Goal: Navigation & Orientation: Find specific page/section

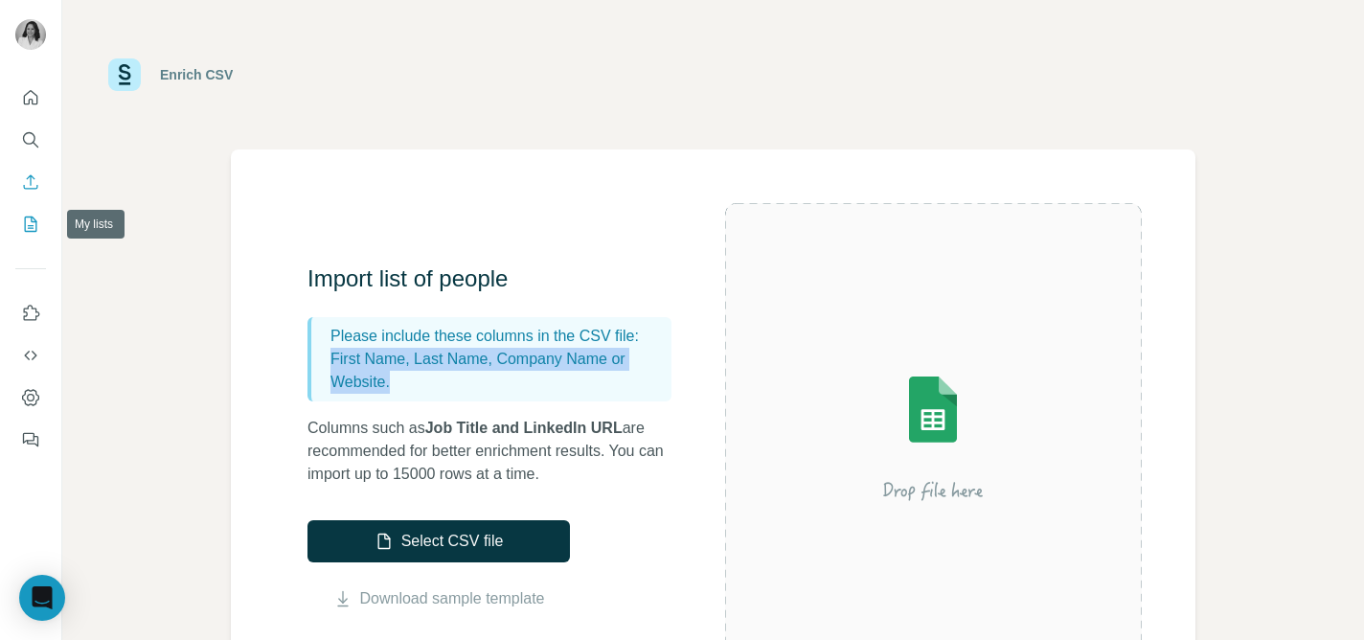
click at [25, 221] on icon "My lists" at bounding box center [31, 223] width 12 height 15
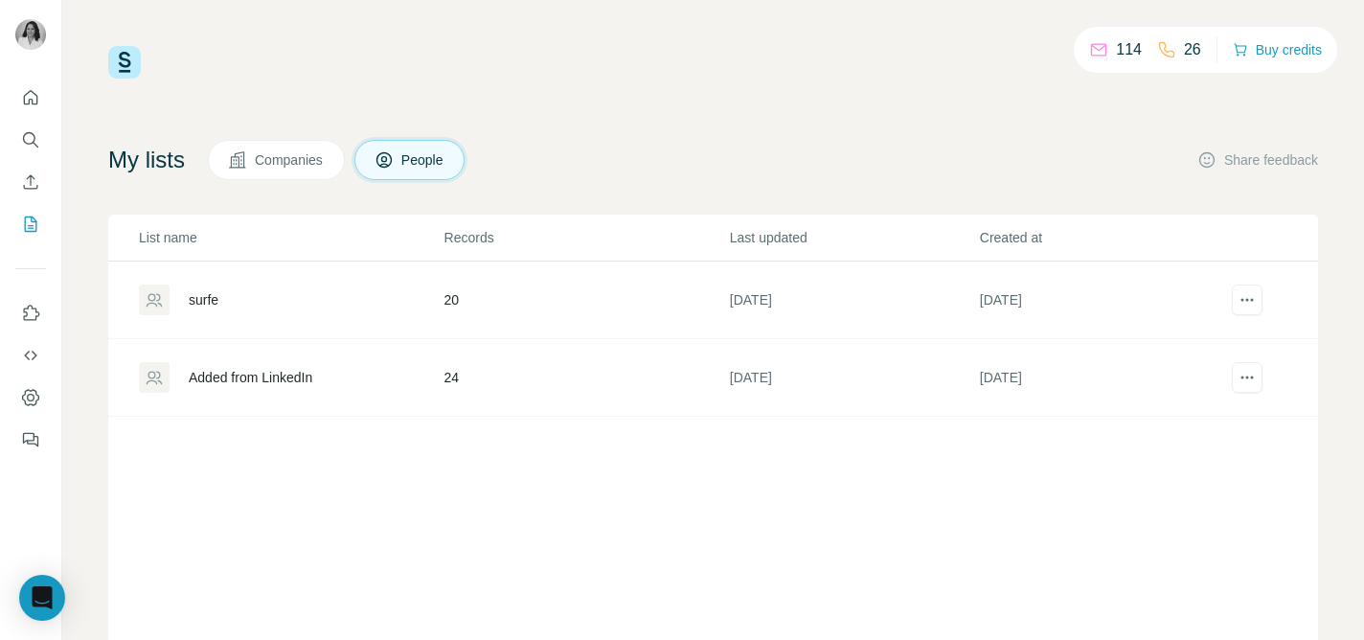
click at [213, 312] on div "surfe" at bounding box center [291, 299] width 304 height 31
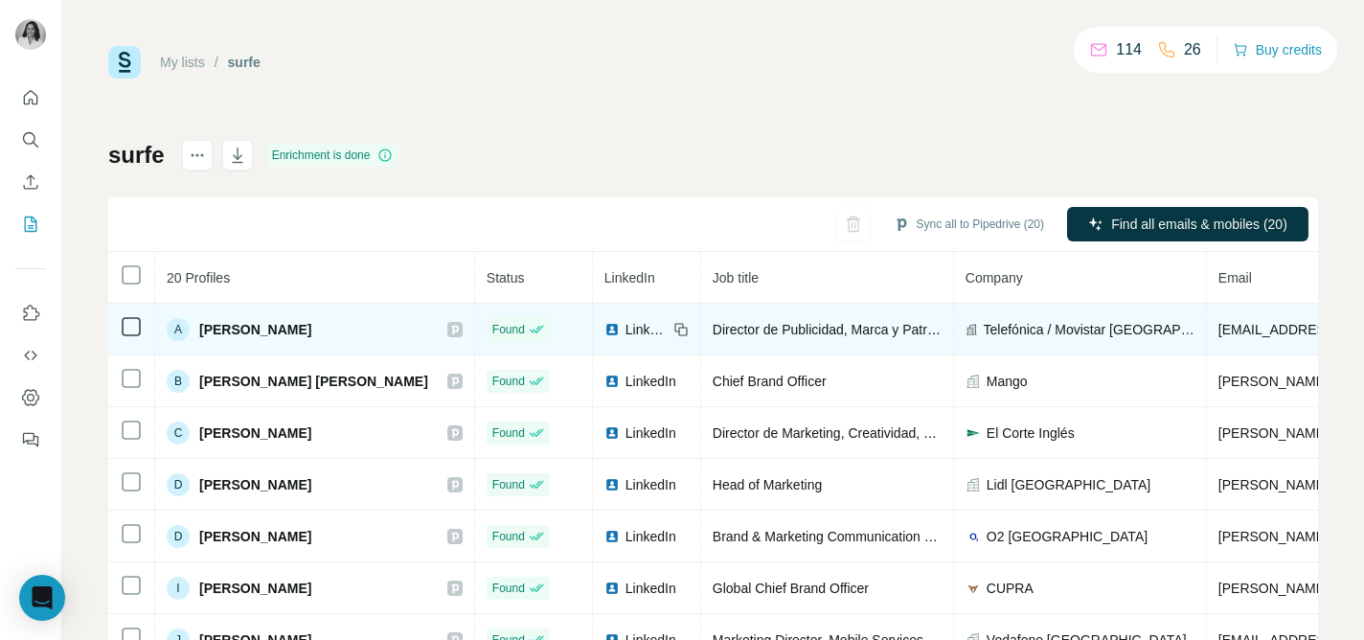
click at [245, 333] on span "[PERSON_NAME]" at bounding box center [255, 329] width 112 height 19
click at [626, 322] on span "LinkedIn" at bounding box center [647, 329] width 42 height 19
click at [307, 328] on span "[PERSON_NAME]" at bounding box center [255, 329] width 112 height 19
click at [177, 330] on div "A" at bounding box center [178, 329] width 23 height 23
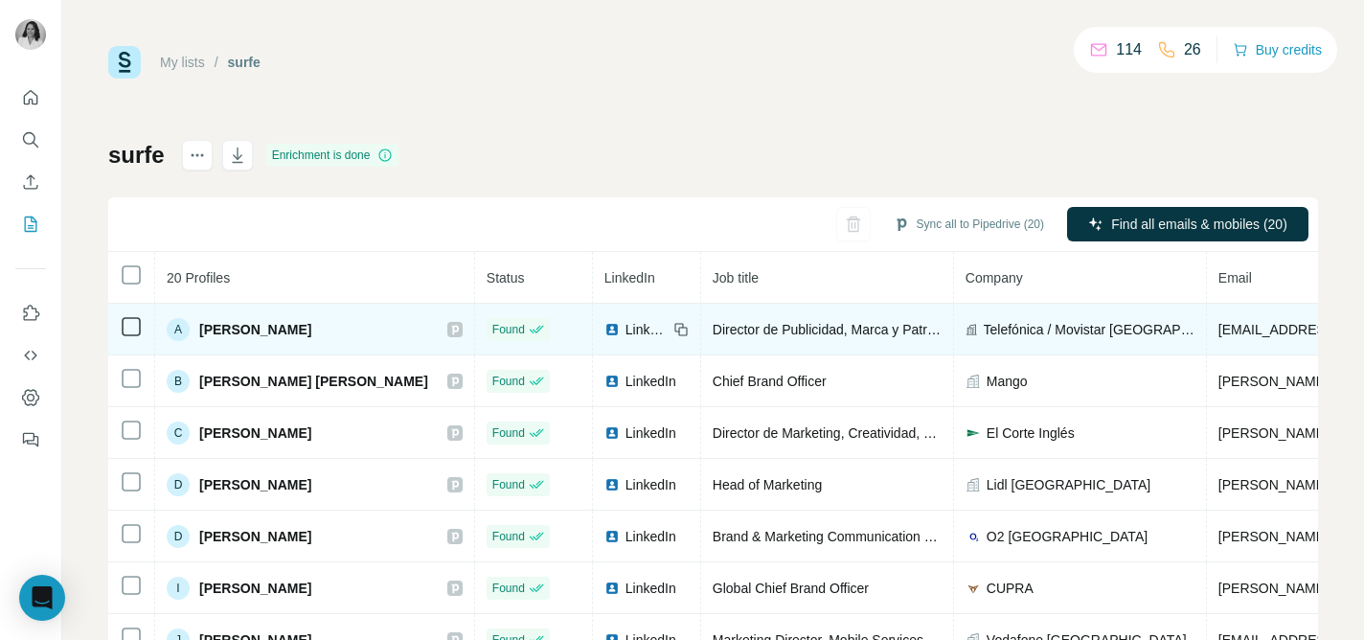
click at [626, 330] on span "LinkedIn" at bounding box center [647, 329] width 42 height 19
